Goal: Transaction & Acquisition: Purchase product/service

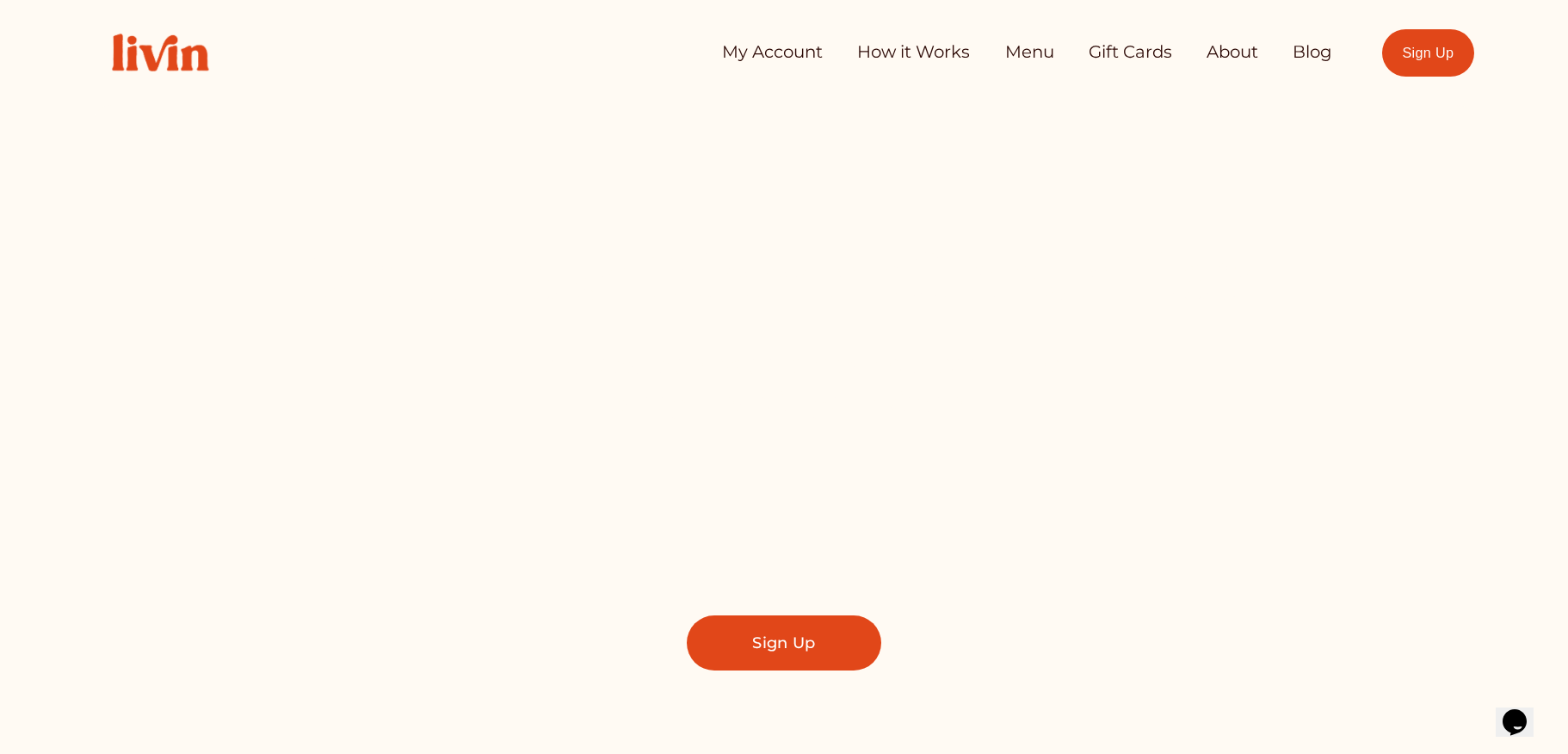
click at [1015, 56] on link "Menu" at bounding box center [1029, 52] width 49 height 35
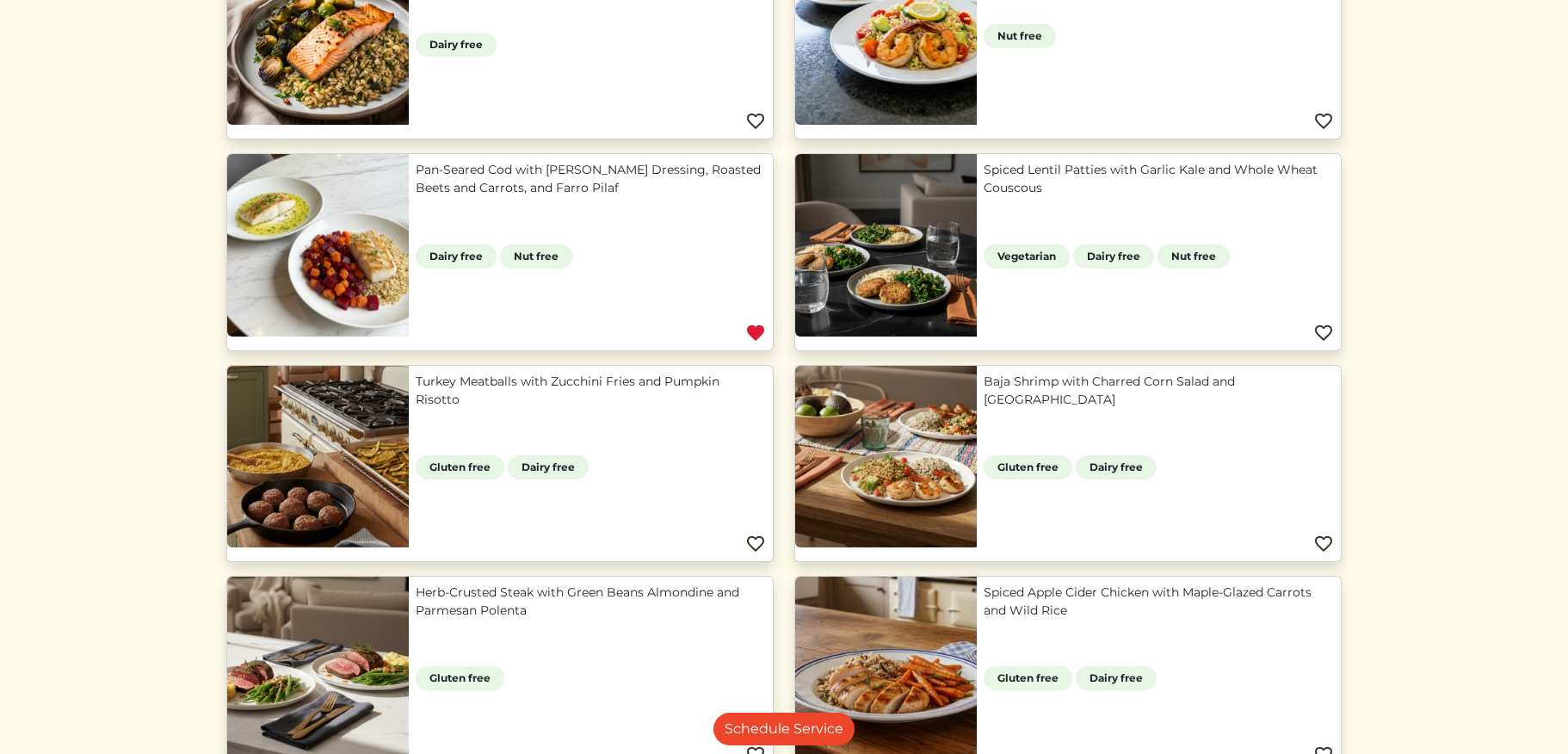
scroll to position [486, 0]
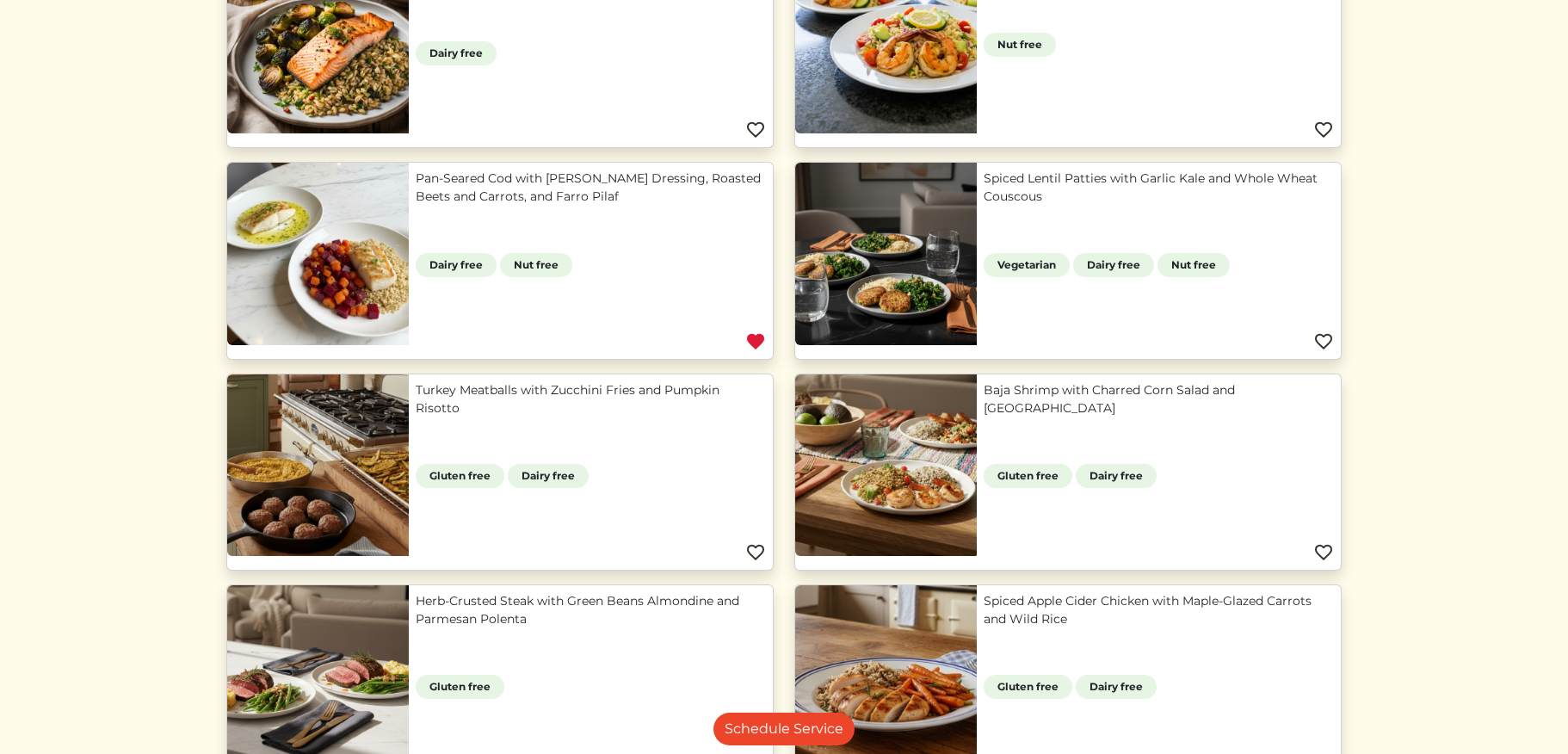
click at [574, 175] on link "Pan-Seared Cod with Lemon Herb Dressing, Roasted Beets and Carrots, and Farro P…" at bounding box center [591, 187] width 350 height 36
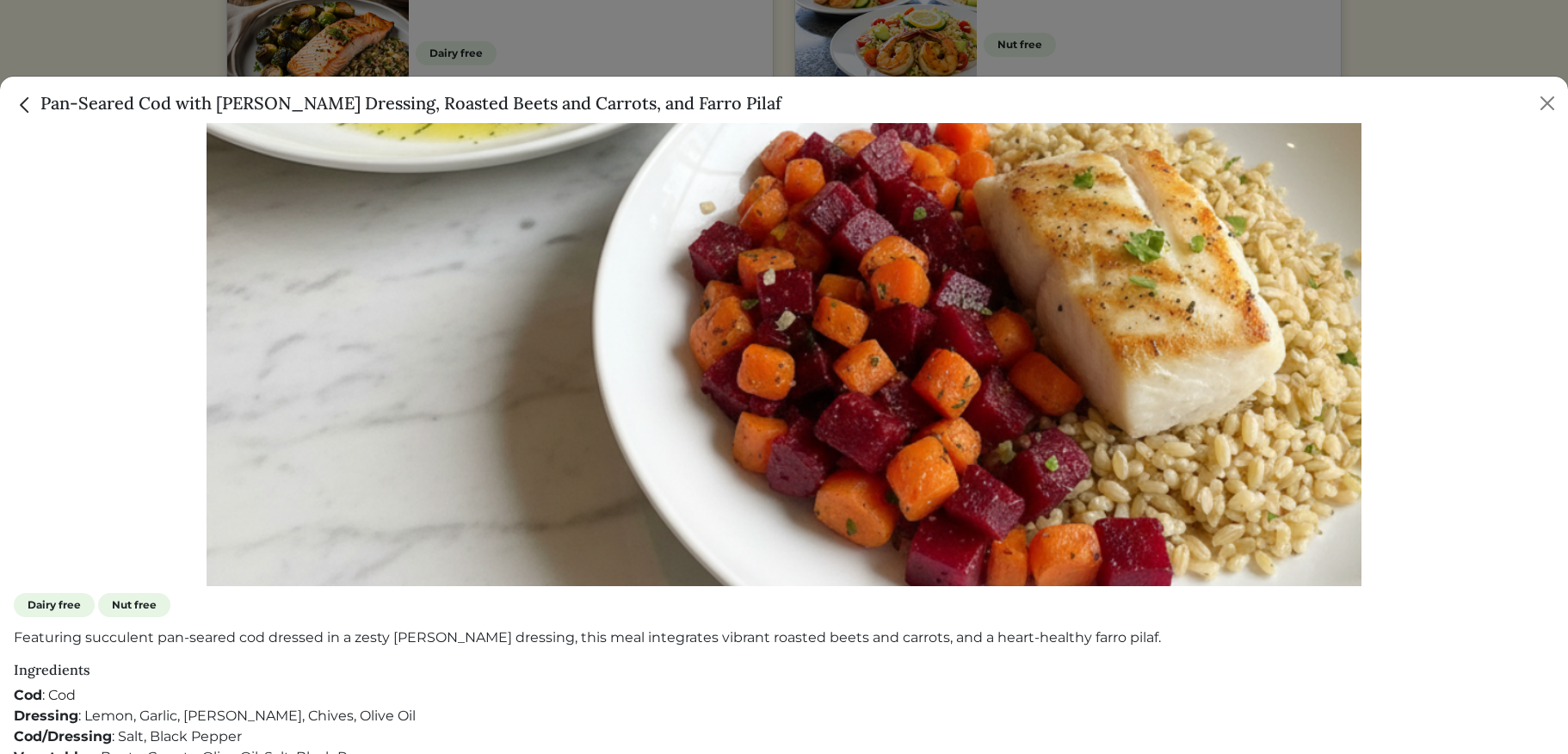
scroll to position [513, 0]
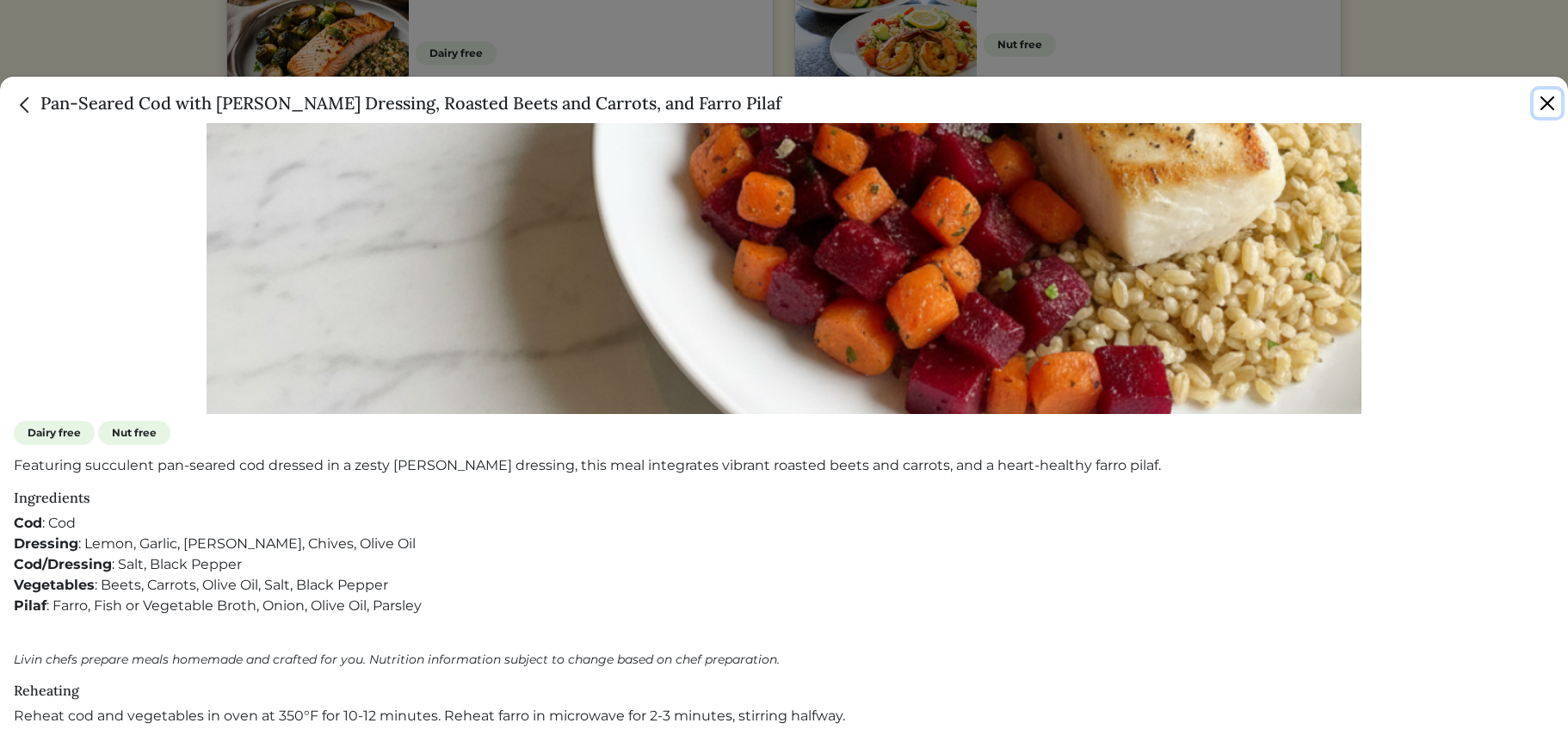
click at [1546, 101] on button "Close" at bounding box center [1547, 103] width 28 height 28
